Goal: Task Accomplishment & Management: Manage account settings

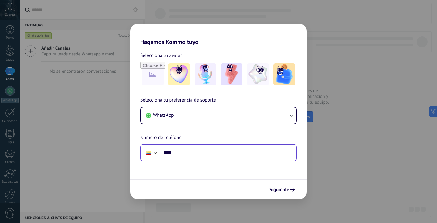
click at [227, 155] on input "****" at bounding box center [228, 153] width 135 height 14
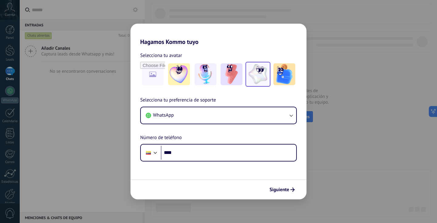
click at [262, 80] on img at bounding box center [258, 74] width 22 height 22
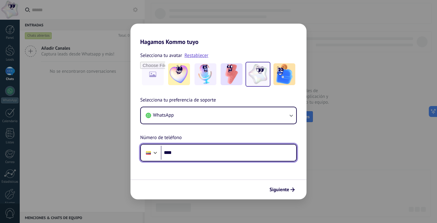
click at [193, 153] on input "****" at bounding box center [228, 153] width 135 height 14
type input "**********"
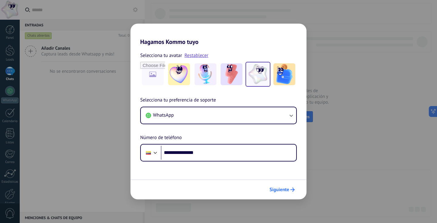
click at [276, 188] on span "Siguiente" at bounding box center [279, 190] width 20 height 4
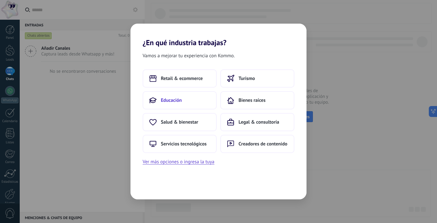
click at [190, 103] on button "Educación" at bounding box center [180, 100] width 74 height 18
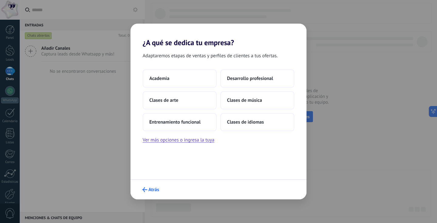
click at [147, 187] on button "Atrás" at bounding box center [151, 190] width 22 height 10
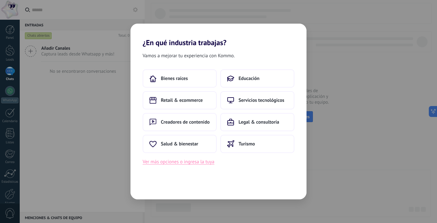
click at [191, 164] on button "Ver más opciones o ingresa la tuya" at bounding box center [179, 162] width 72 height 8
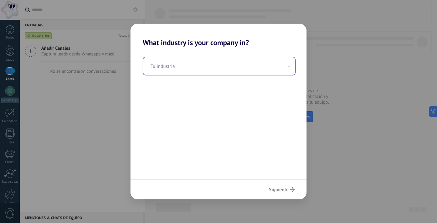
click at [194, 69] on input "text" at bounding box center [219, 66] width 152 height 18
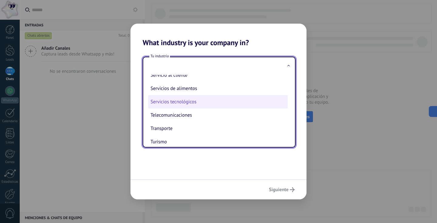
scroll to position [150, 0]
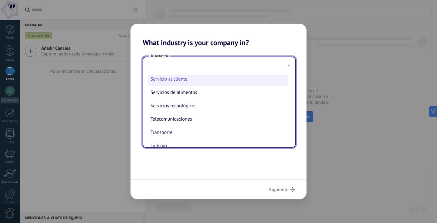
click at [192, 85] on li "Servicio al cliente" at bounding box center [218, 79] width 140 height 13
type input "**********"
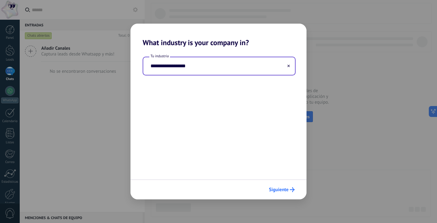
click at [285, 190] on span "Siguiente" at bounding box center [279, 190] width 20 height 4
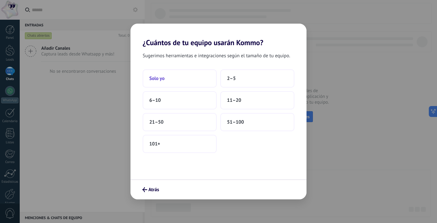
click at [179, 75] on button "Solo yo" at bounding box center [180, 78] width 74 height 18
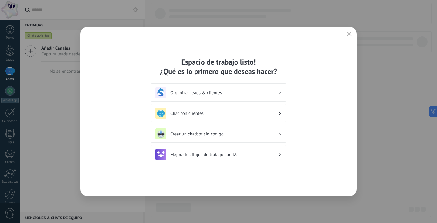
click at [258, 158] on div "Mejora los flujos de trabajo con IA" at bounding box center [218, 154] width 126 height 11
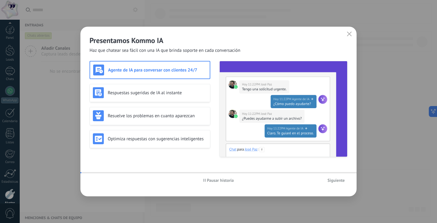
scroll to position [29, 0]
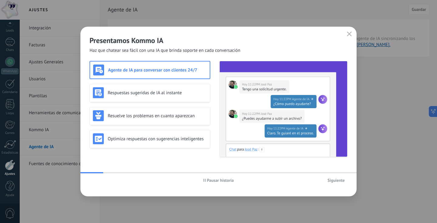
click at [339, 181] on span "Siguiente" at bounding box center [335, 180] width 17 height 4
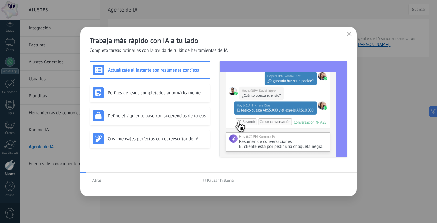
click at [338, 180] on div "Atrás Pausar historia" at bounding box center [218, 181] width 276 height 14
click at [351, 37] on button "button" at bounding box center [349, 34] width 8 height 8
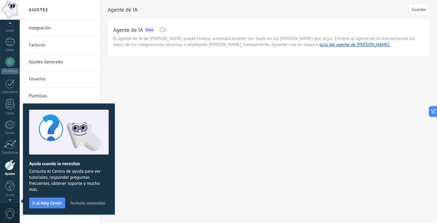
scroll to position [3, 0]
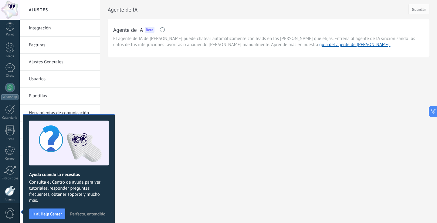
click at [127, 117] on div "Ajustes Integración Facturas Ajustes Generales Usuarios Plantillas Herramientas…" at bounding box center [228, 111] width 417 height 223
click at [116, 92] on div "Ajustes Integración Facturas Ajustes Generales Usuarios Plantillas Herramientas…" at bounding box center [228, 111] width 417 height 223
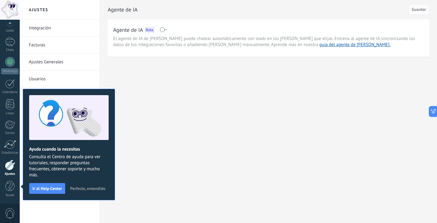
click at [87, 188] on span "Perfecto, entendido" at bounding box center [87, 189] width 35 height 4
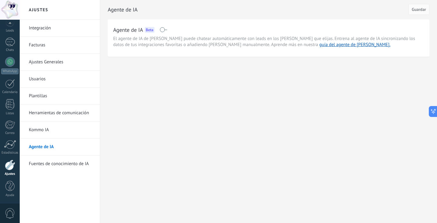
click at [75, 25] on link "Integración" at bounding box center [61, 28] width 65 height 17
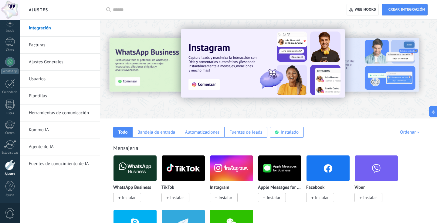
scroll to position [23, 0]
click at [10, 12] on div at bounding box center [10, 10] width 20 height 20
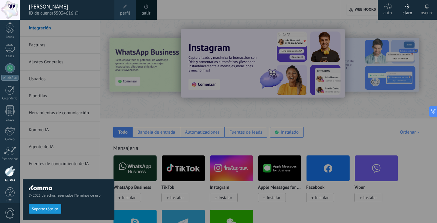
click at [10, 12] on div at bounding box center [10, 10] width 20 height 20
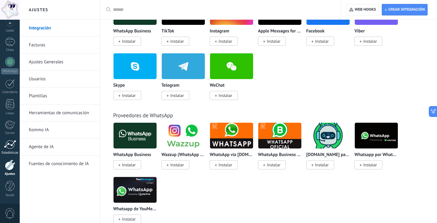
scroll to position [250, 0]
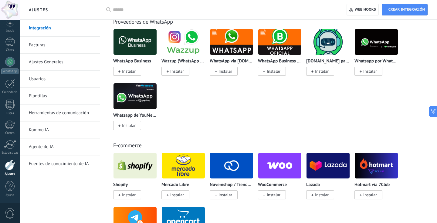
click at [12, 165] on div at bounding box center [10, 165] width 10 height 11
click at [55, 66] on link "Ajustes Generales" at bounding box center [61, 62] width 65 height 17
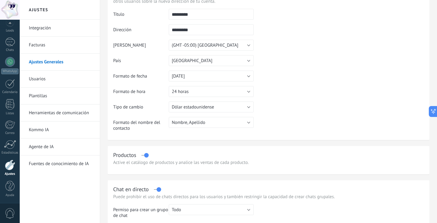
scroll to position [43, 0]
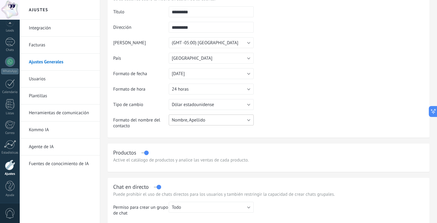
click at [213, 120] on button "Nombre, Apellido" at bounding box center [211, 120] width 85 height 11
click at [213, 120] on span "Nombre, Apellido" at bounding box center [208, 120] width 86 height 6
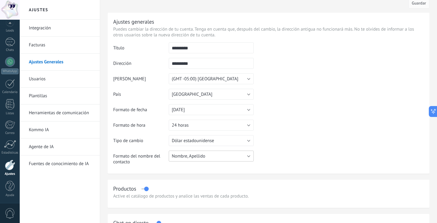
scroll to position [0, 0]
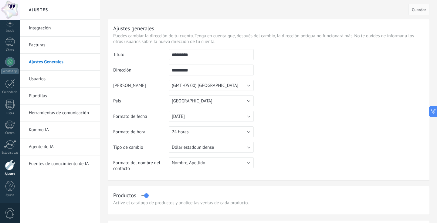
click at [69, 83] on link "Usuarios" at bounding box center [61, 79] width 65 height 17
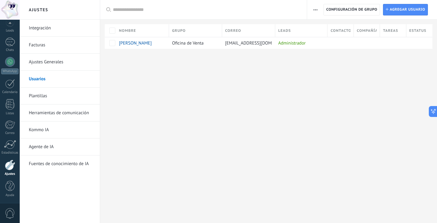
click at [71, 62] on link "Ajustes Generales" at bounding box center [61, 62] width 65 height 17
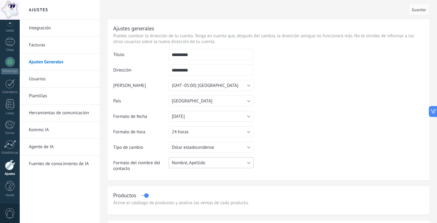
click at [190, 161] on span "Nombre, Apellido" at bounding box center [188, 163] width 33 height 6
click at [190, 161] on span "Nombre, Apellido" at bounding box center [208, 163] width 86 height 6
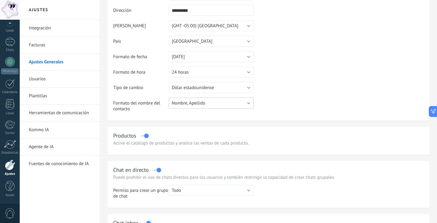
scroll to position [49, 0]
